Goal: Unclear

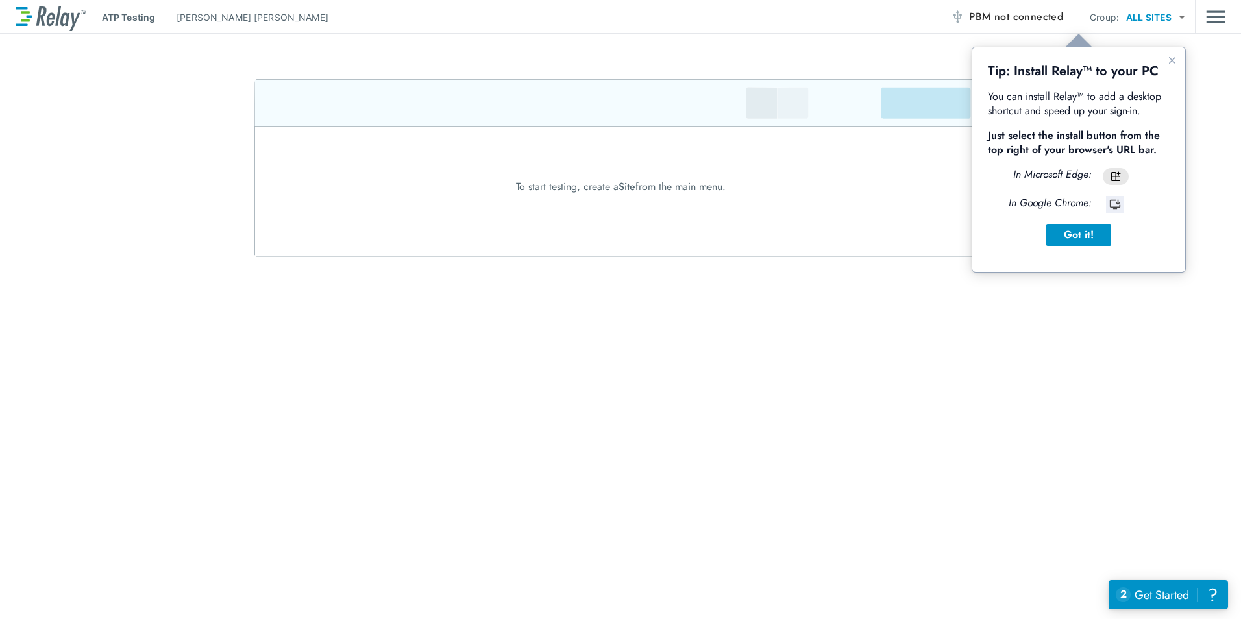
click at [925, 371] on div "ATP Testing Ahmed Jamal PBM not connected Group: ALL SITES ********* ​ To start…" at bounding box center [620, 309] width 1241 height 619
